Goal: Task Accomplishment & Management: Complete application form

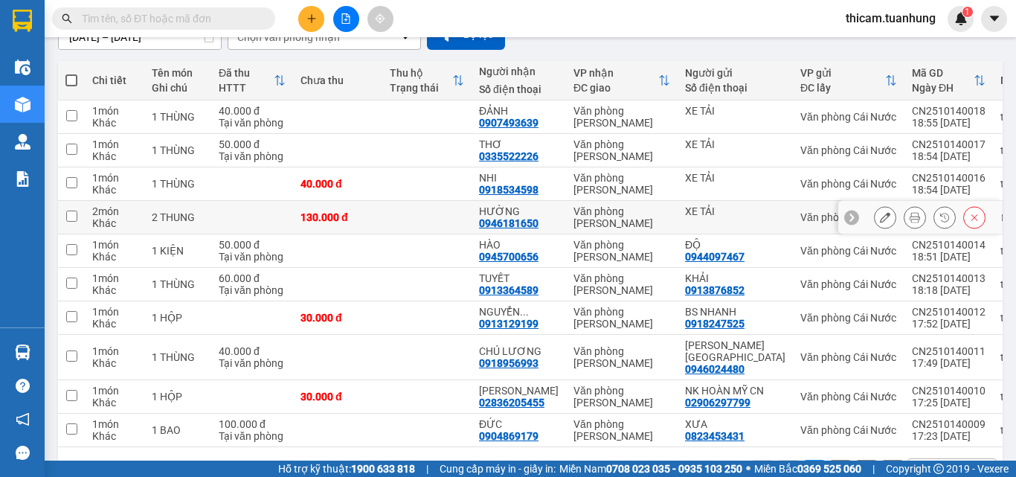
scroll to position [214, 0]
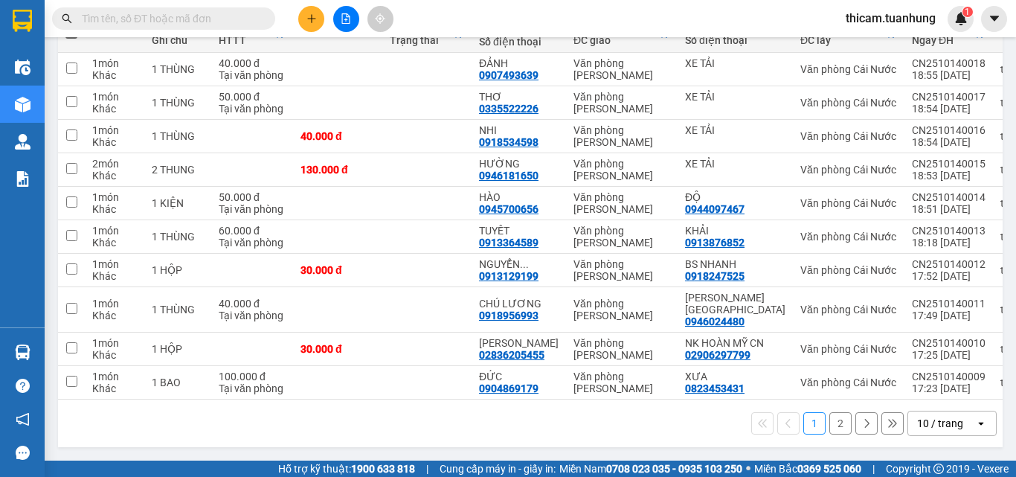
click at [829, 423] on button "2" at bounding box center [840, 423] width 22 height 22
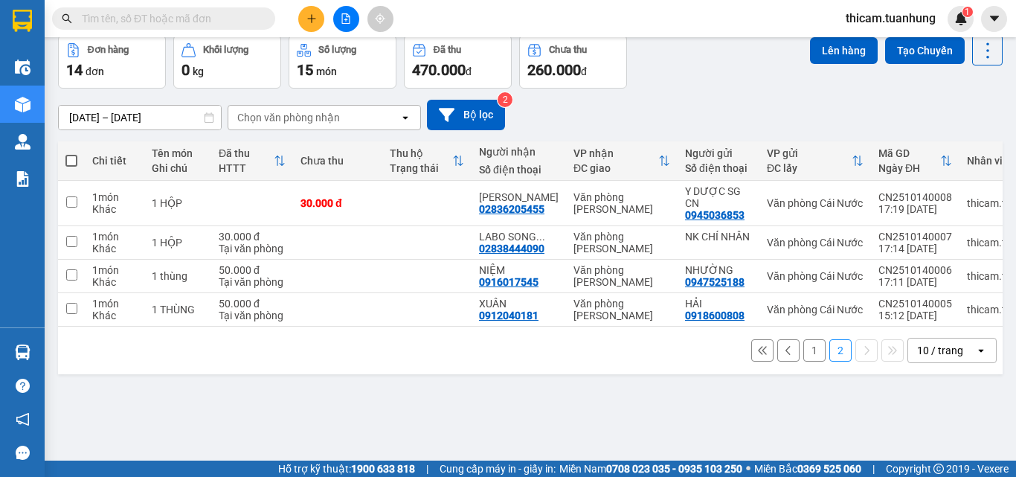
scroll to position [0, 0]
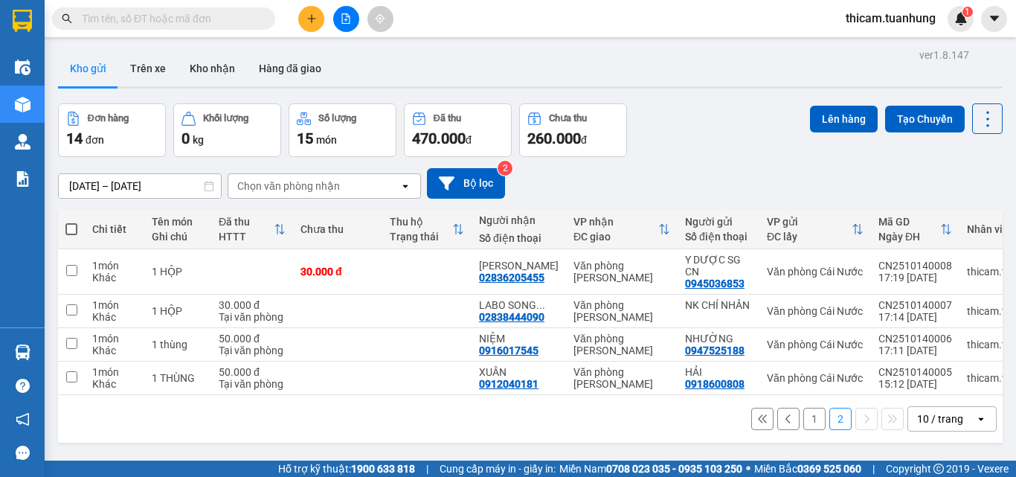
click at [76, 225] on span at bounding box center [71, 229] width 12 height 12
click at [71, 222] on input "checkbox" at bounding box center [71, 222] width 0 height 0
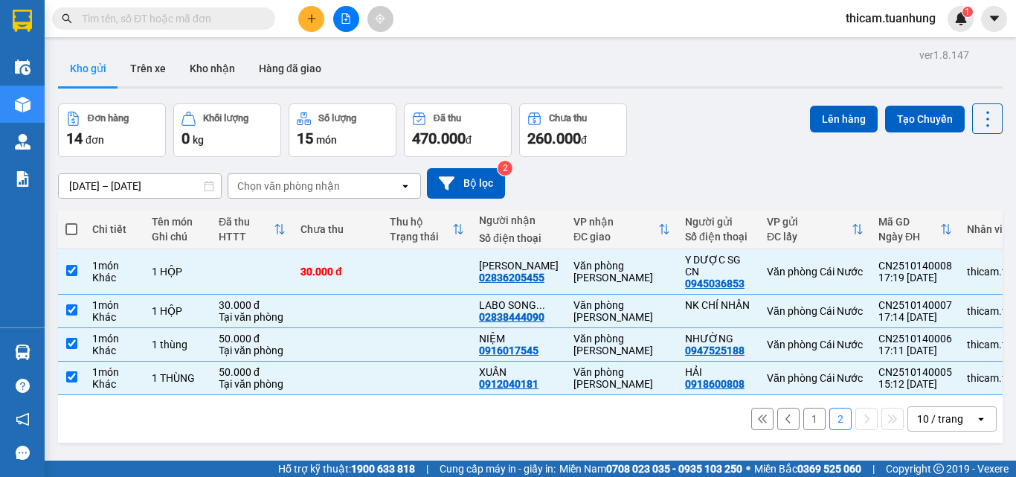
checkbox input "true"
click at [831, 120] on button "Lên hàng" at bounding box center [844, 119] width 68 height 27
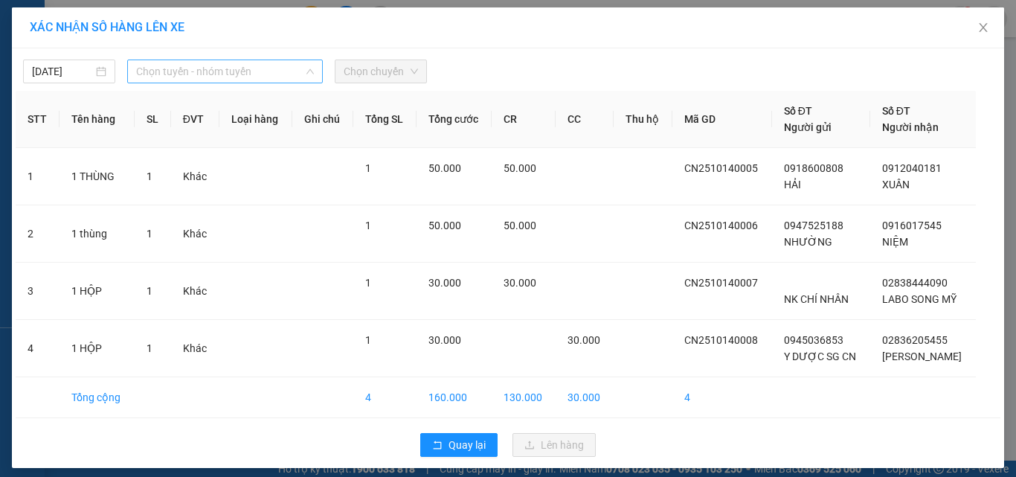
click at [262, 77] on span "Chọn tuyến - nhóm tuyến" at bounding box center [225, 71] width 178 height 22
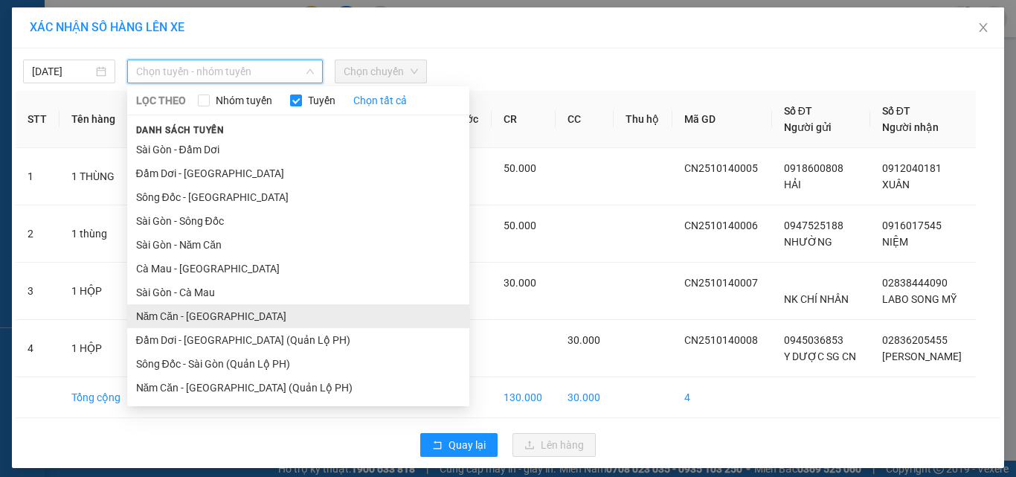
click at [181, 311] on li "Năm Căn - [GEOGRAPHIC_DATA]" at bounding box center [298, 316] width 342 height 24
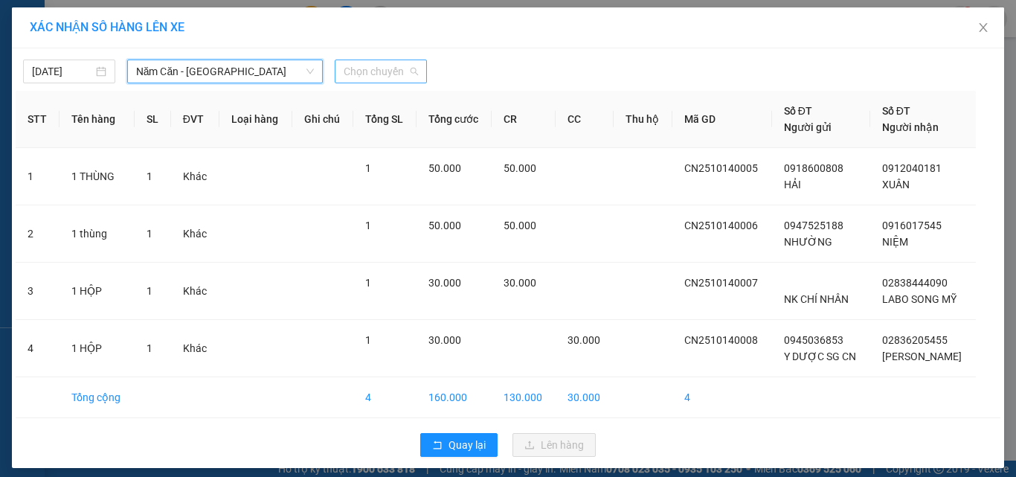
click at [419, 71] on div "Chọn chuyến" at bounding box center [381, 72] width 92 height 24
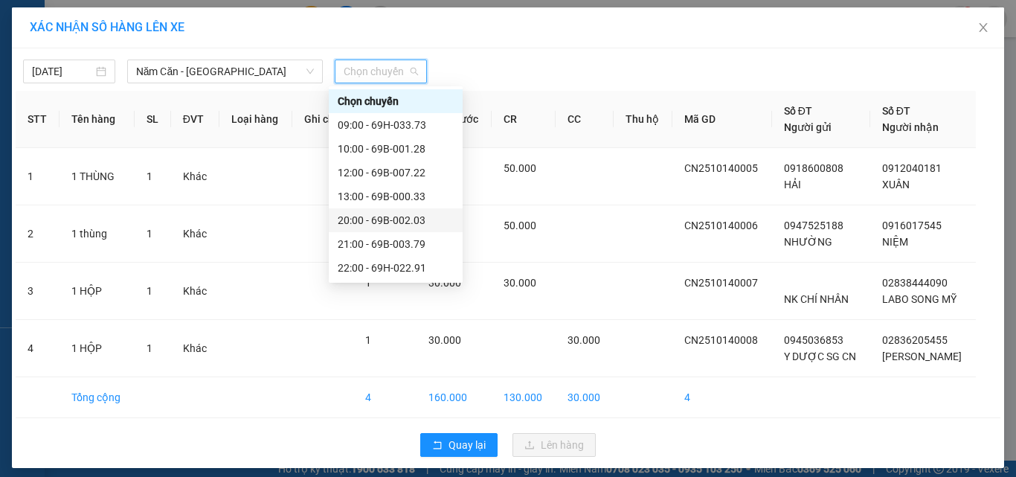
scroll to position [74, 0]
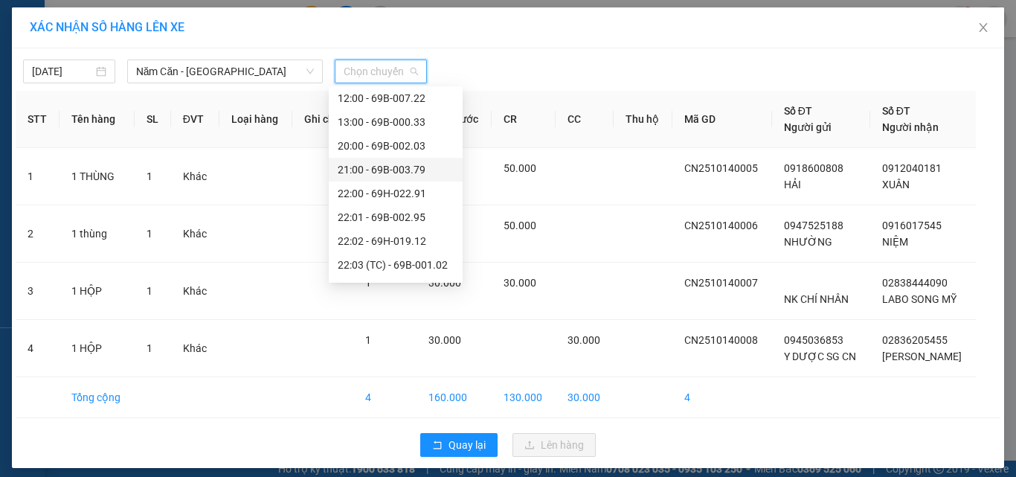
click at [398, 172] on div "21:00 - 69B-003.79" at bounding box center [396, 169] width 116 height 16
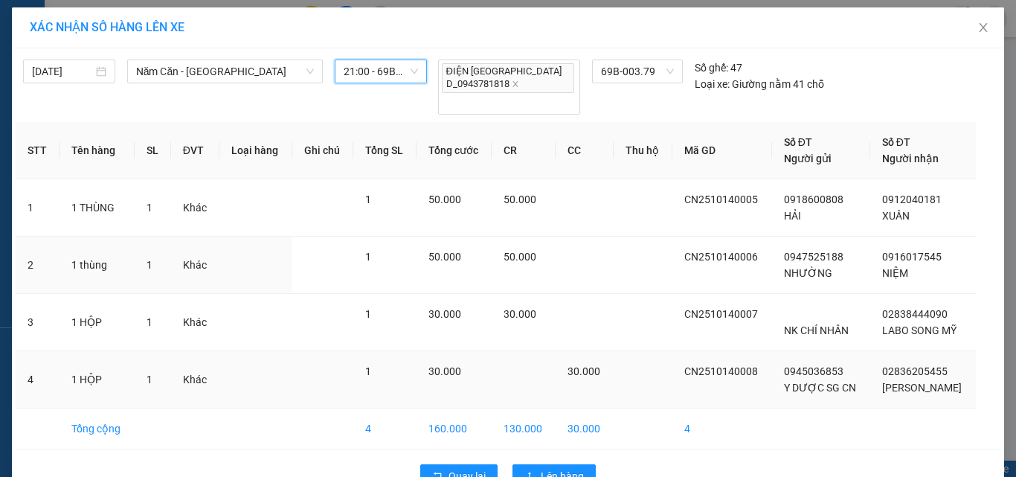
scroll to position [18, 0]
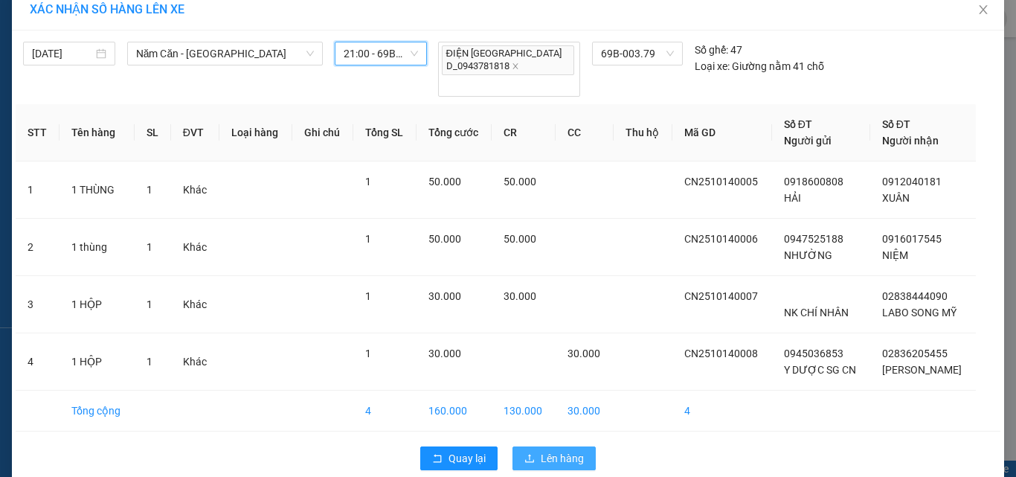
click at [531, 446] on button "Lên hàng" at bounding box center [553, 458] width 83 height 24
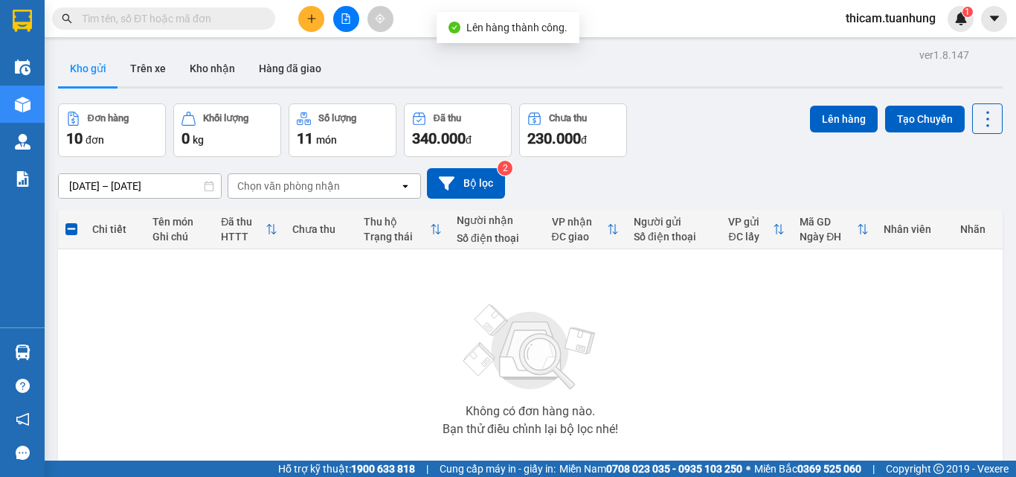
scroll to position [83, 0]
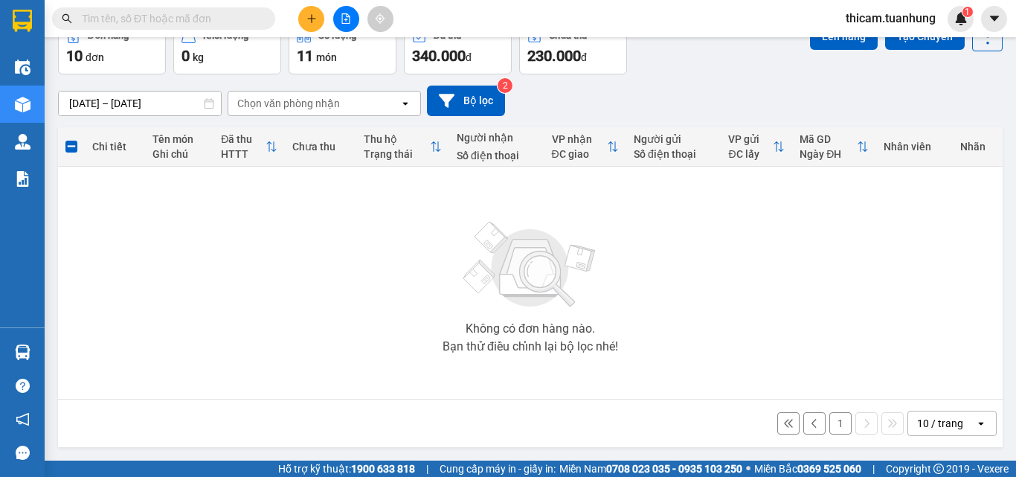
click at [829, 425] on button "1" at bounding box center [840, 423] width 22 height 22
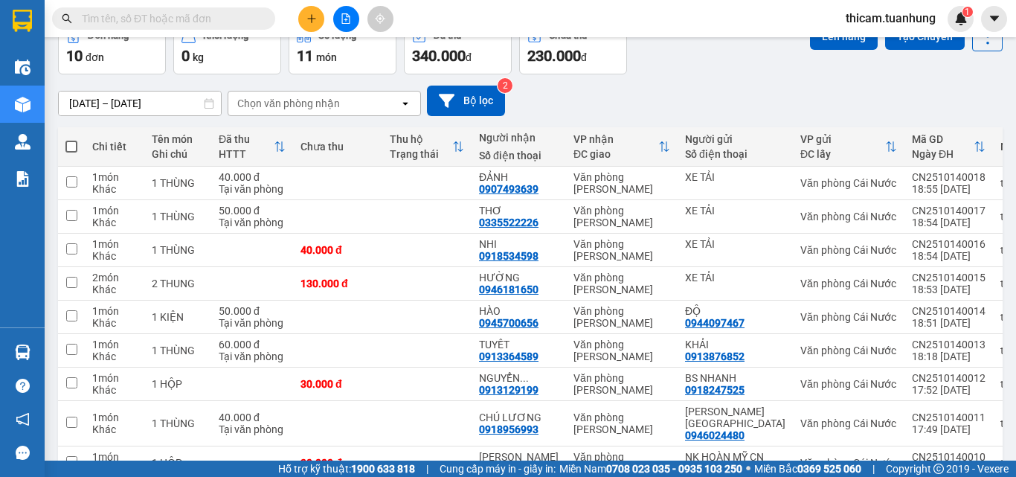
click at [67, 152] on span at bounding box center [71, 147] width 12 height 12
click at [71, 139] on input "checkbox" at bounding box center [71, 139] width 0 height 0
checkbox input "true"
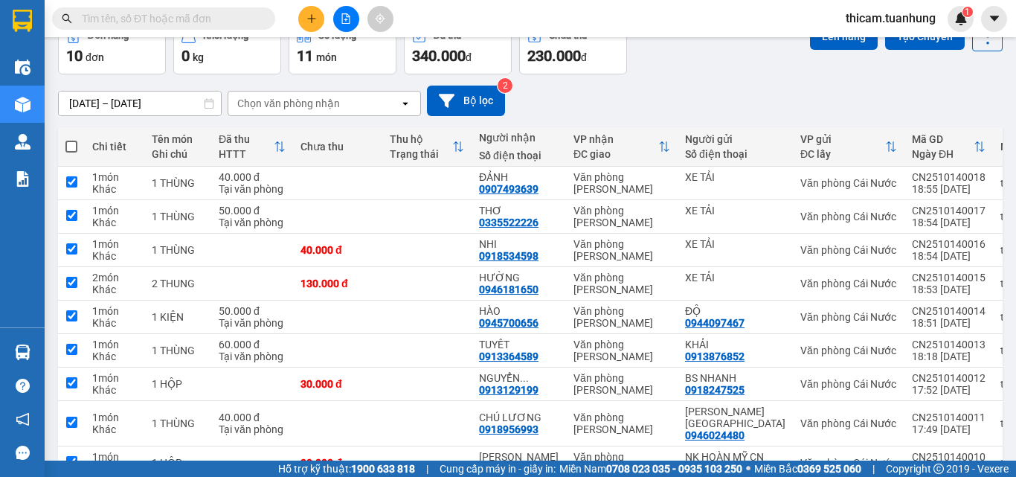
checkbox input "true"
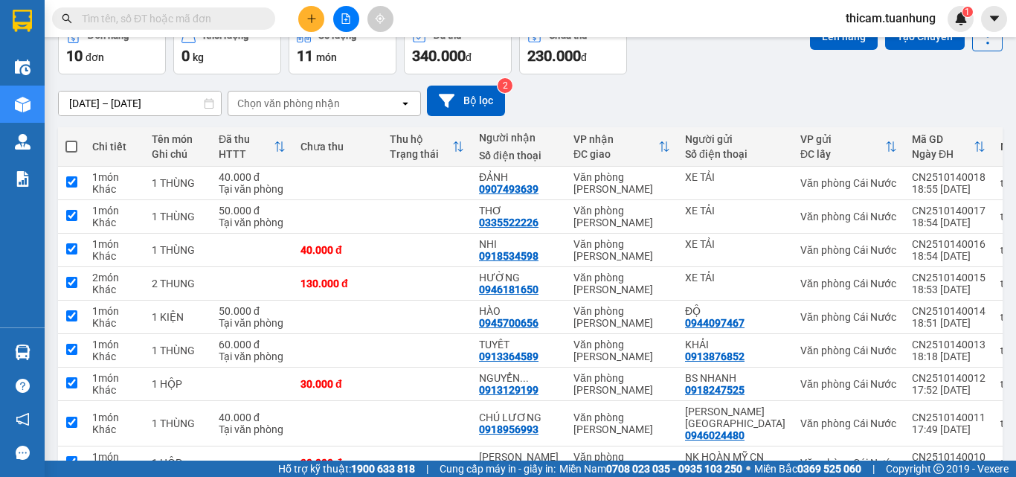
checkbox input "true"
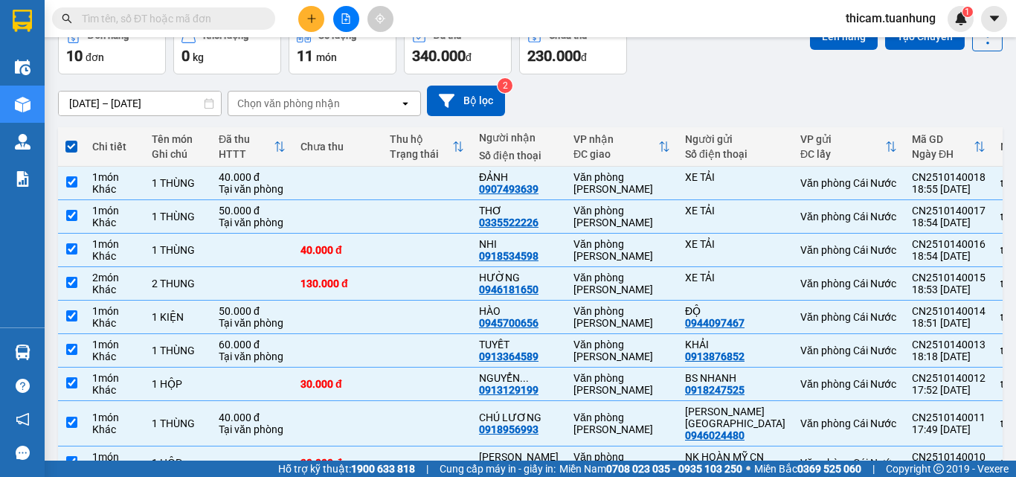
scroll to position [0, 0]
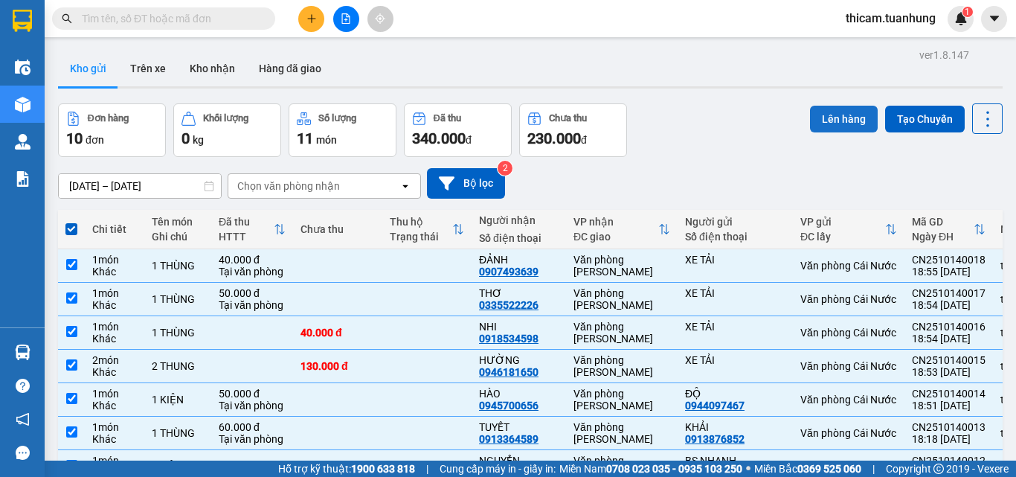
click at [839, 125] on button "Lên hàng" at bounding box center [844, 119] width 68 height 27
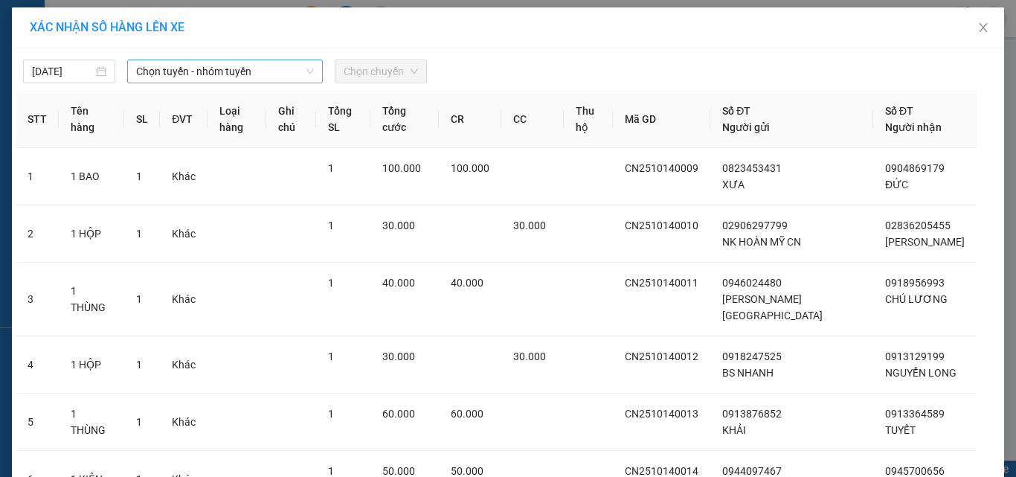
click at [283, 77] on span "Chọn tuyến - nhóm tuyến" at bounding box center [225, 71] width 178 height 22
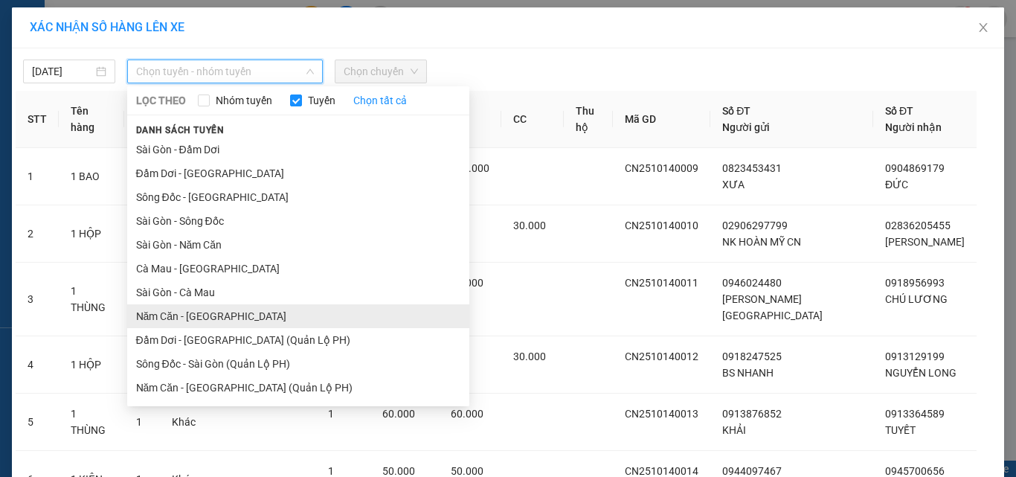
click at [210, 314] on li "Năm Căn - [GEOGRAPHIC_DATA]" at bounding box center [298, 316] width 342 height 24
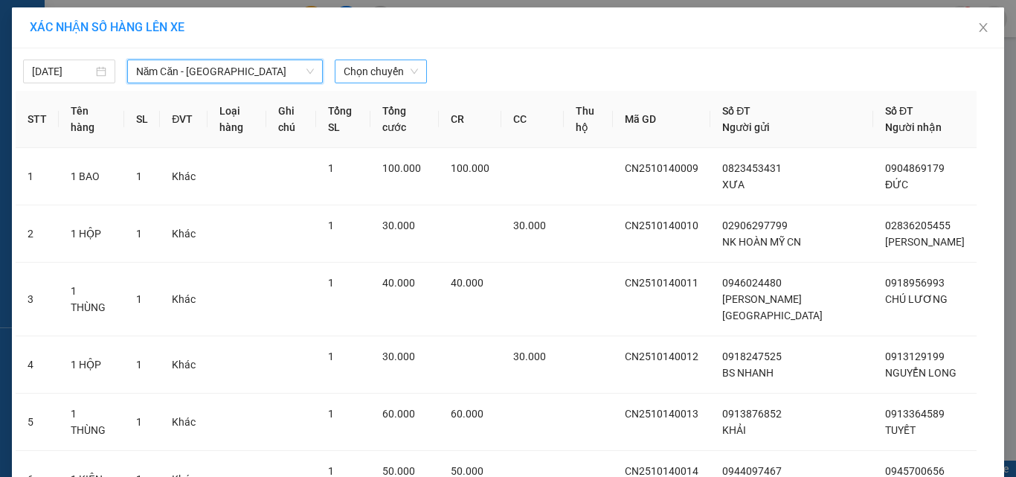
click at [403, 78] on span "Chọn chuyến" at bounding box center [381, 71] width 74 height 22
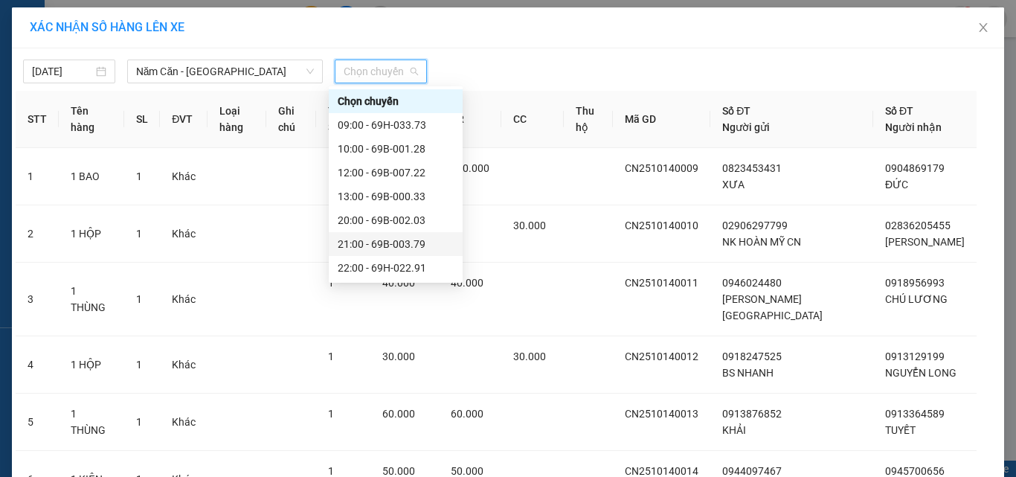
click at [400, 242] on div "21:00 - 69B-003.79" at bounding box center [396, 244] width 116 height 16
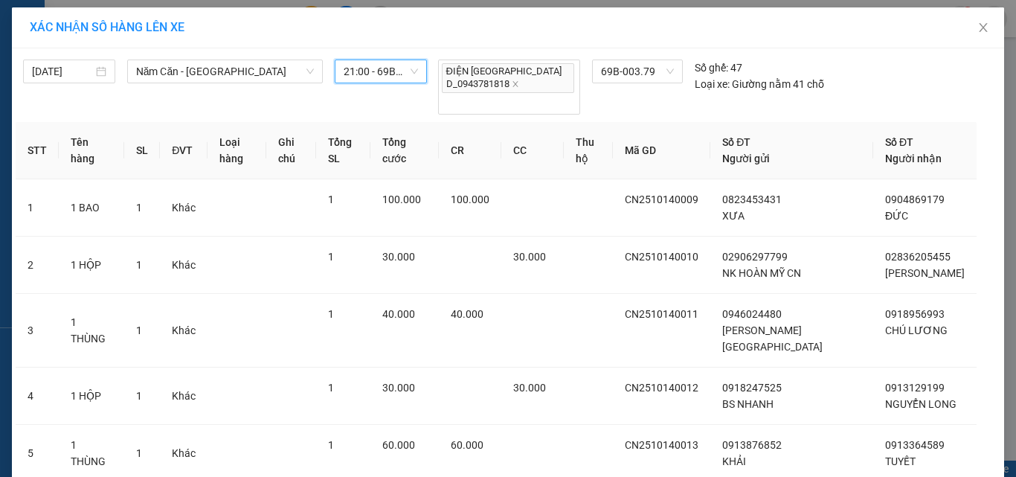
scroll to position [361, 0]
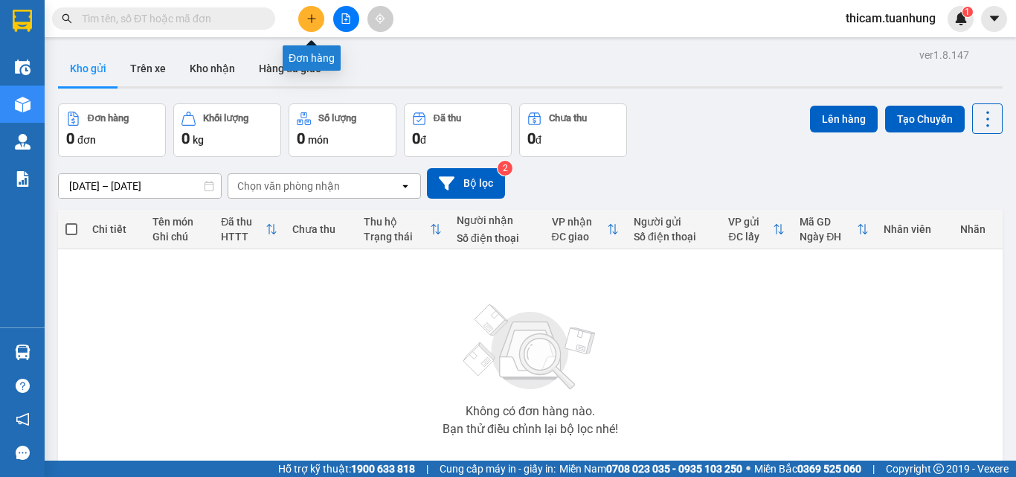
click at [299, 20] on button at bounding box center [311, 19] width 26 height 26
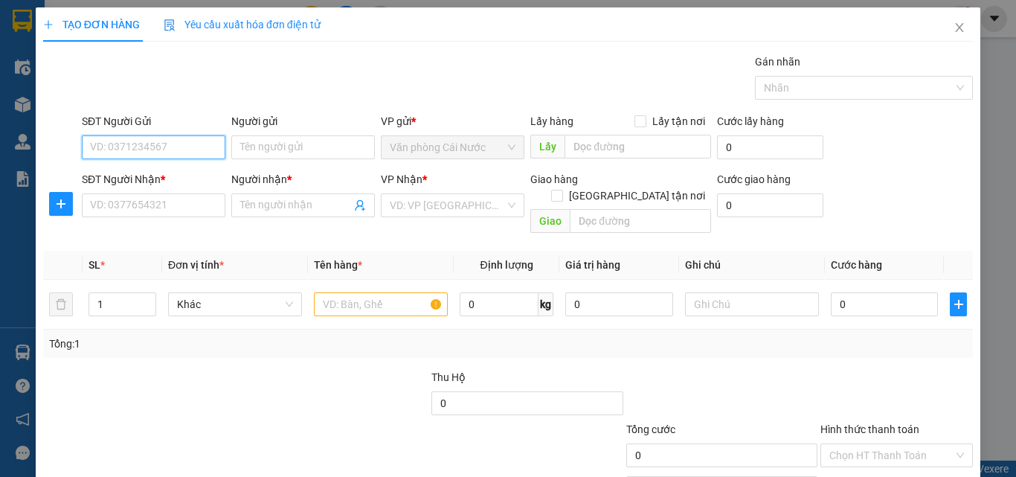
click at [179, 148] on input "SĐT Người Gửi" at bounding box center [154, 147] width 144 height 24
type input "0395988308"
click at [146, 180] on div "0395988308 - HOÀNG" at bounding box center [152, 177] width 124 height 16
type input "HOÀNG"
type input "0395988308"
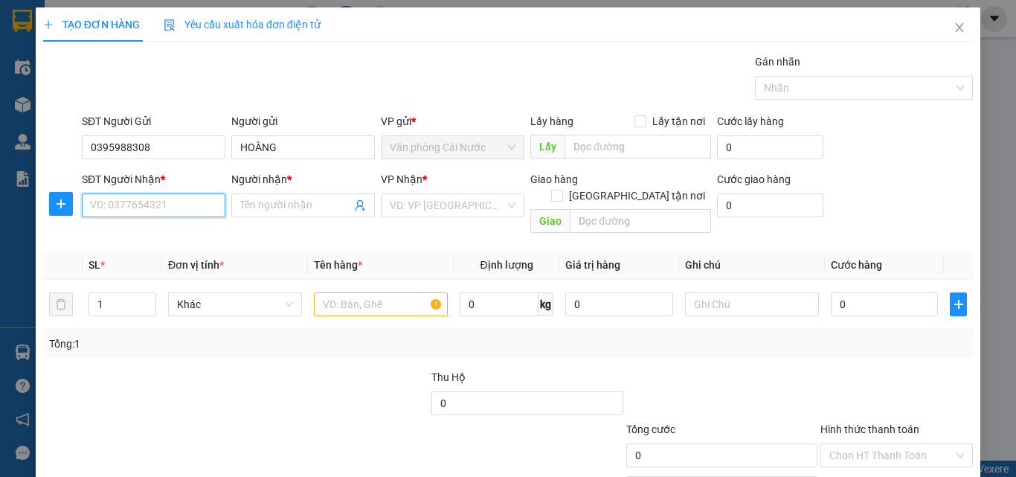
click at [162, 204] on input "SĐT Người Nhận *" at bounding box center [154, 205] width 144 height 24
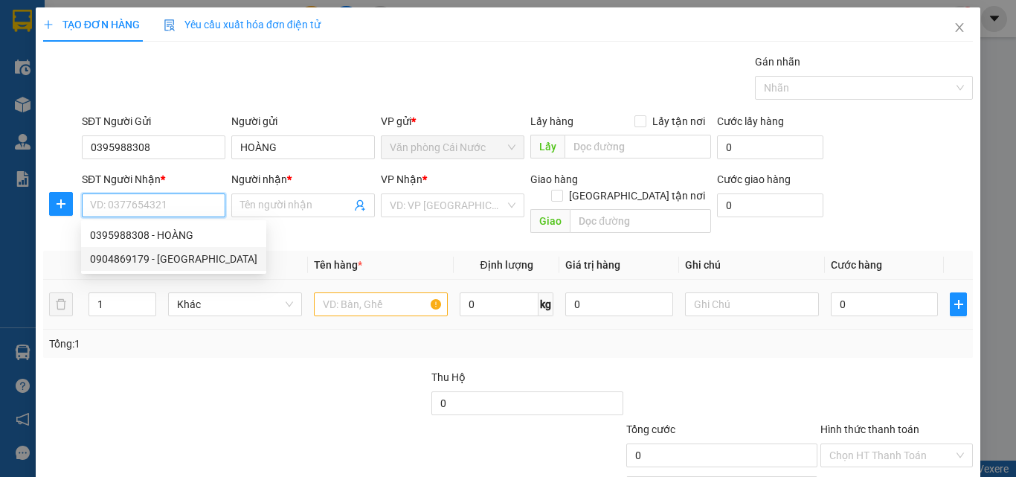
drag, startPoint x: 160, startPoint y: 257, endPoint x: 336, endPoint y: 305, distance: 182.8
click at [159, 257] on div "0904869179 - ĐỨC" at bounding box center [173, 259] width 167 height 16
type input "0904869179"
type input "ĐỨC"
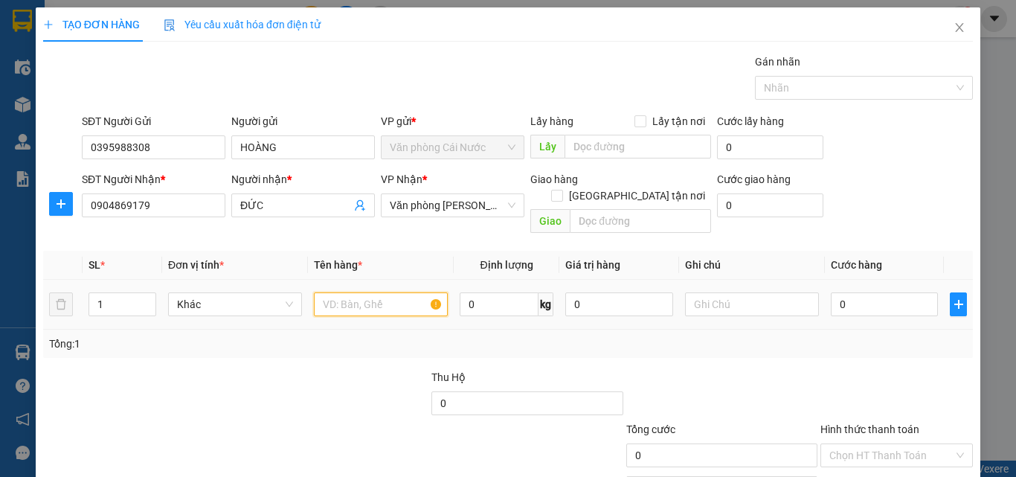
click at [373, 292] on input "text" at bounding box center [381, 304] width 134 height 24
type input "1 BAO"
click at [890, 292] on input "0" at bounding box center [884, 304] width 107 height 24
type input "1"
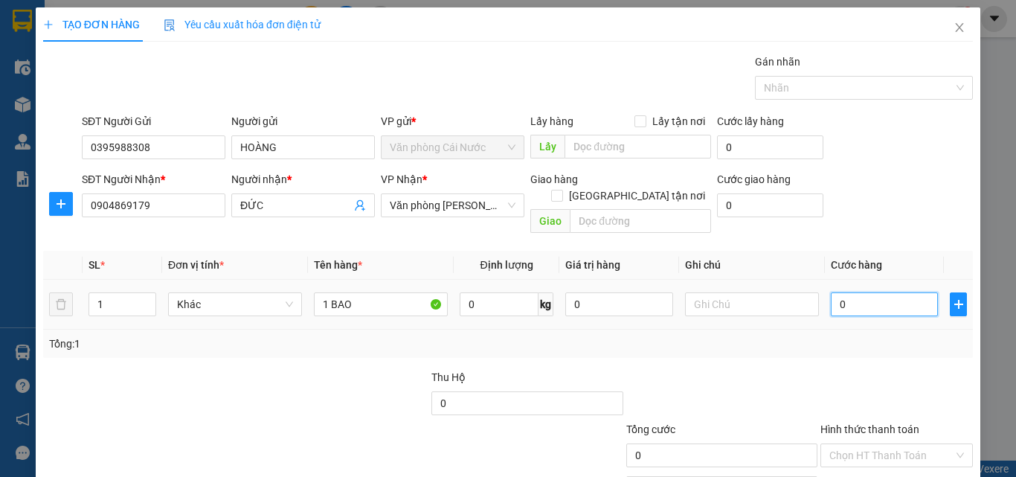
type input "1"
type input "12"
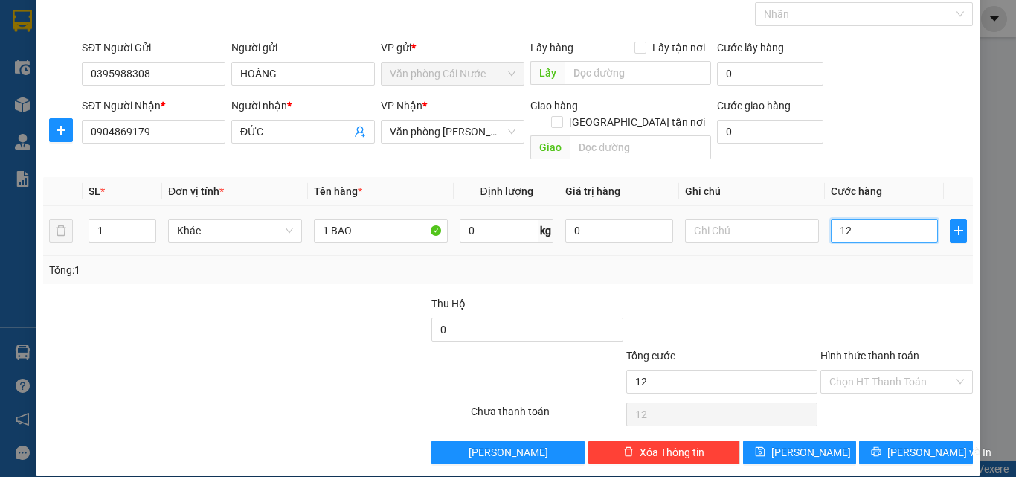
type input "120"
type input "120.000"
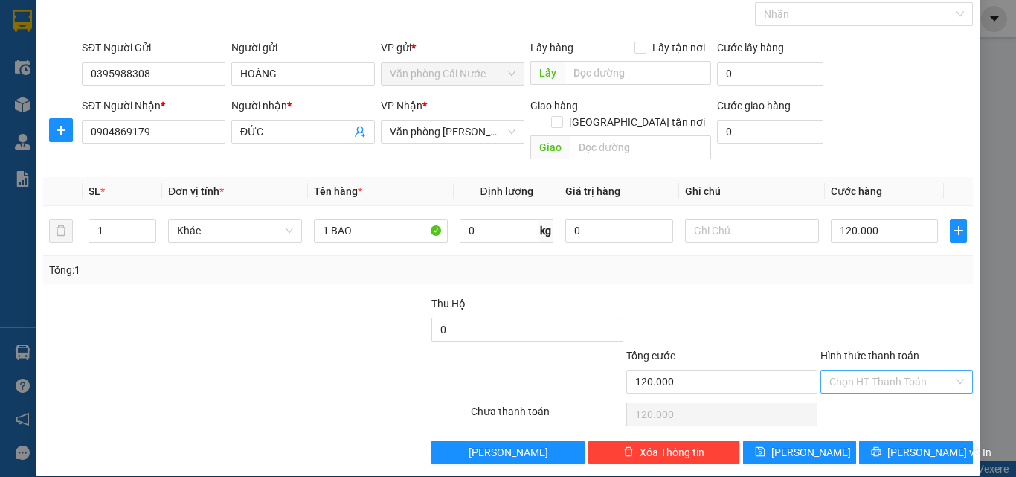
click at [852, 370] on input "Hình thức thanh toán" at bounding box center [891, 381] width 124 height 22
click at [852, 399] on div "Tại văn phòng" at bounding box center [887, 395] width 133 height 16
type input "0"
click at [872, 440] on button "Lưu và In" at bounding box center [916, 452] width 114 height 24
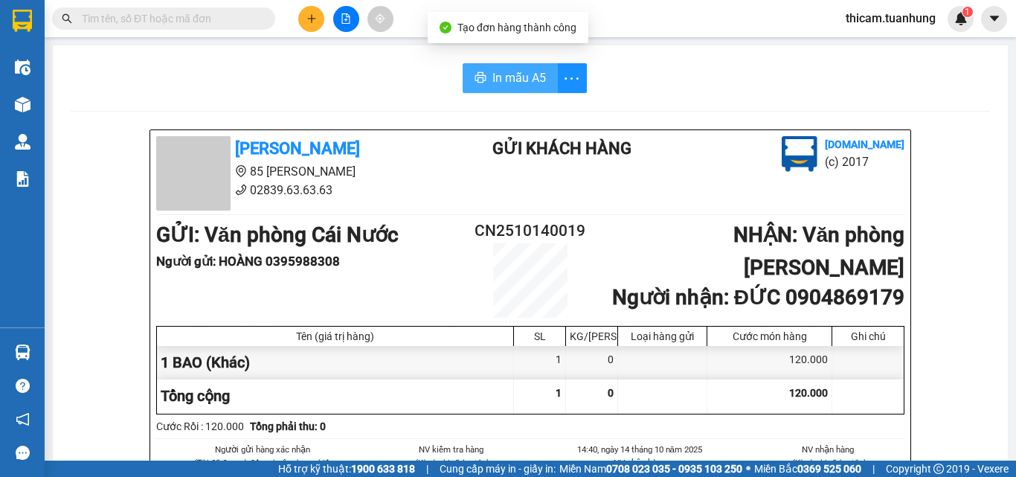
click at [511, 78] on span "In mẫu A5" at bounding box center [519, 77] width 54 height 19
